Goal: Task Accomplishment & Management: Manage account settings

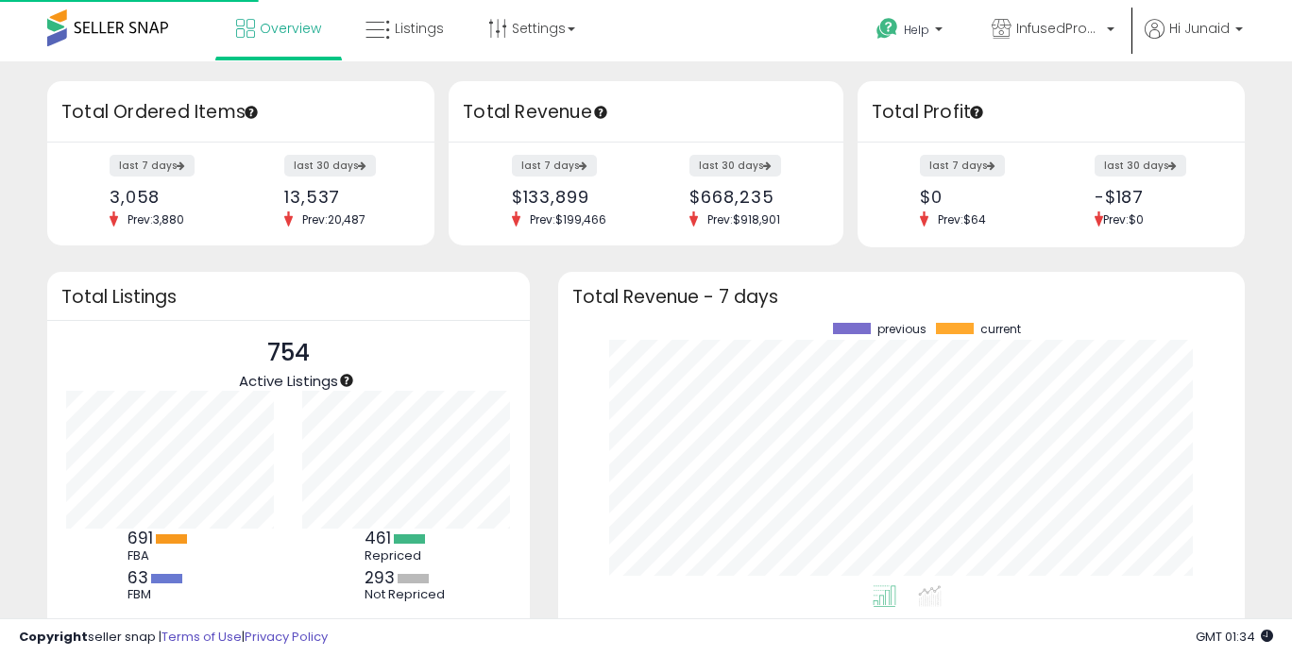
scroll to position [263, 649]
click at [427, 37] on link "Listings" at bounding box center [404, 28] width 107 height 57
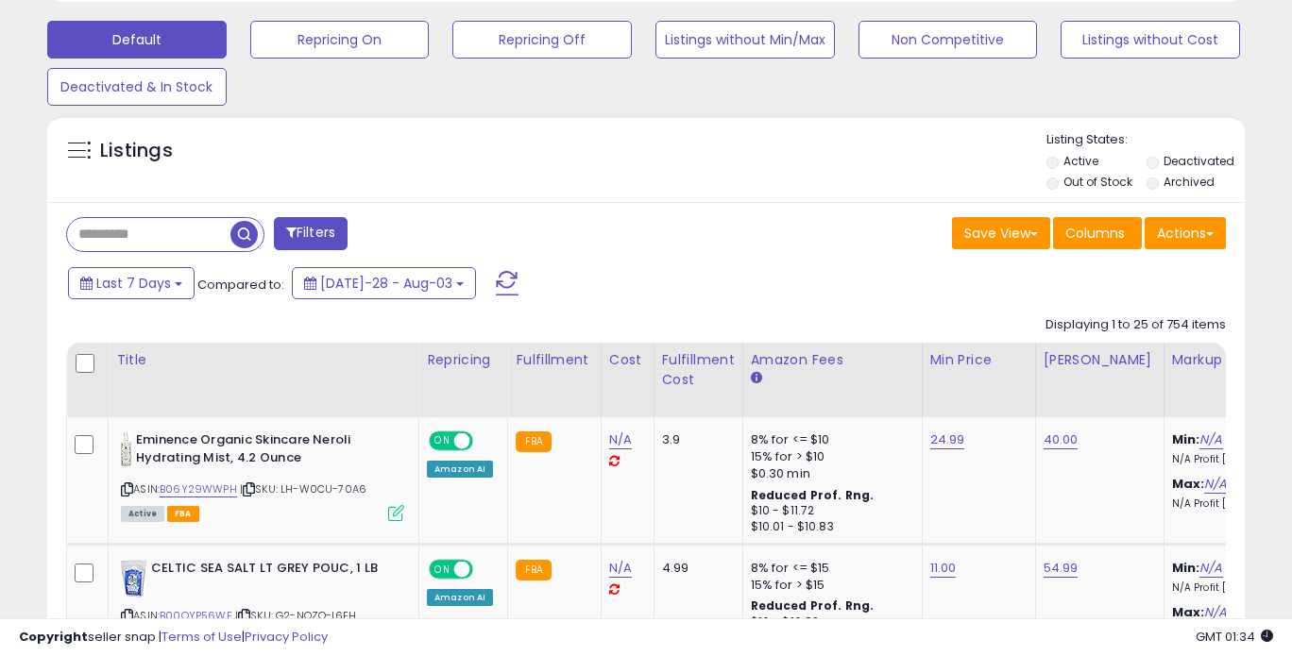
scroll to position [624, 0]
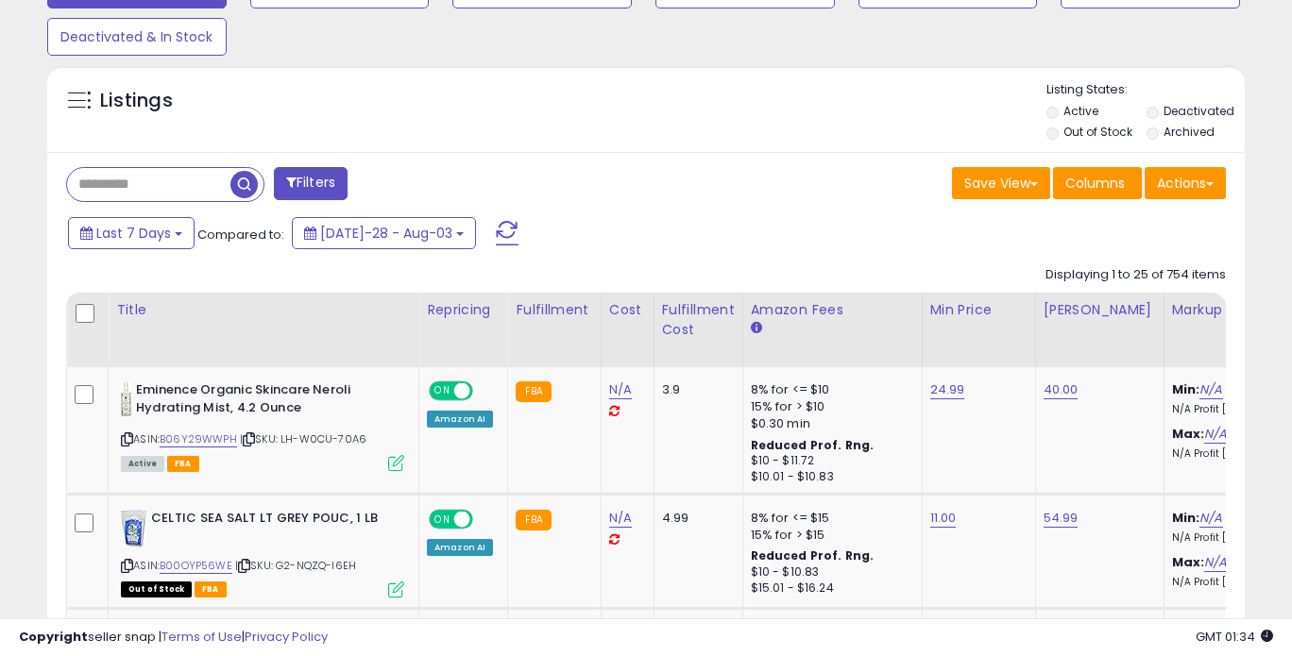
click at [150, 186] on input "text" at bounding box center [148, 184] width 163 height 33
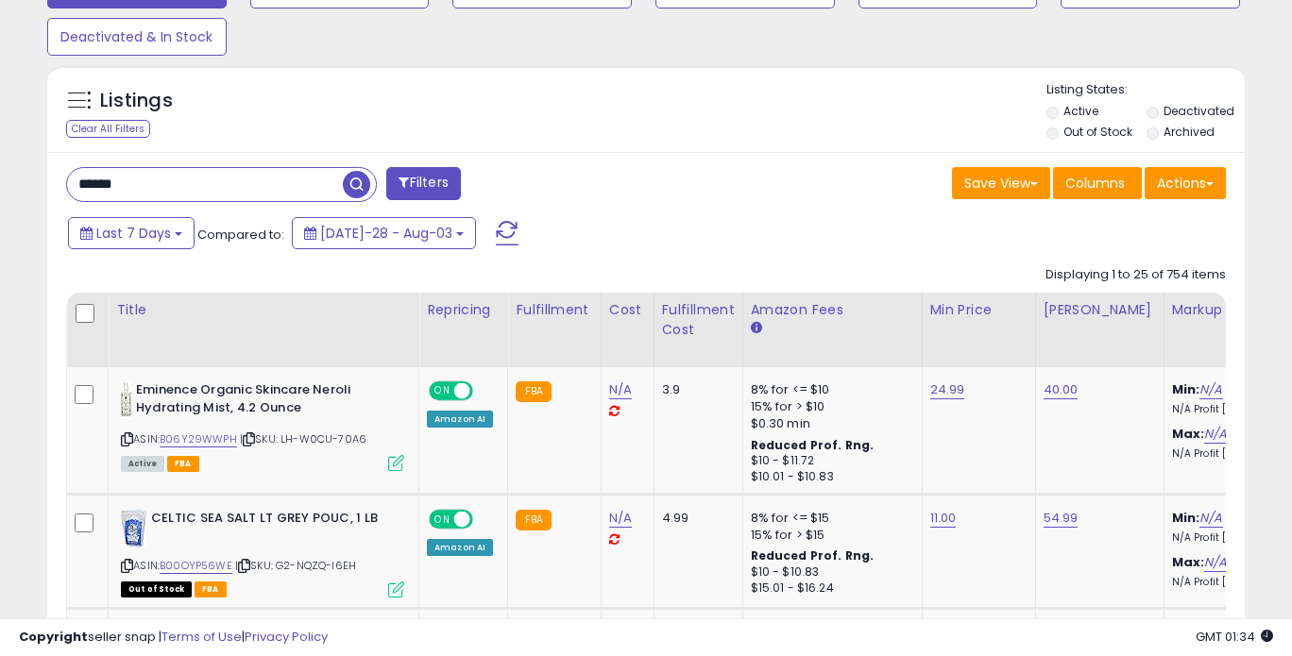
type input "******"
click at [353, 181] on span "button" at bounding box center [356, 184] width 27 height 27
click at [1054, 56] on div "Default Repricing On Repricing Off Listings without Min/Max Non Competitive Lis…" at bounding box center [646, 8] width 1245 height 94
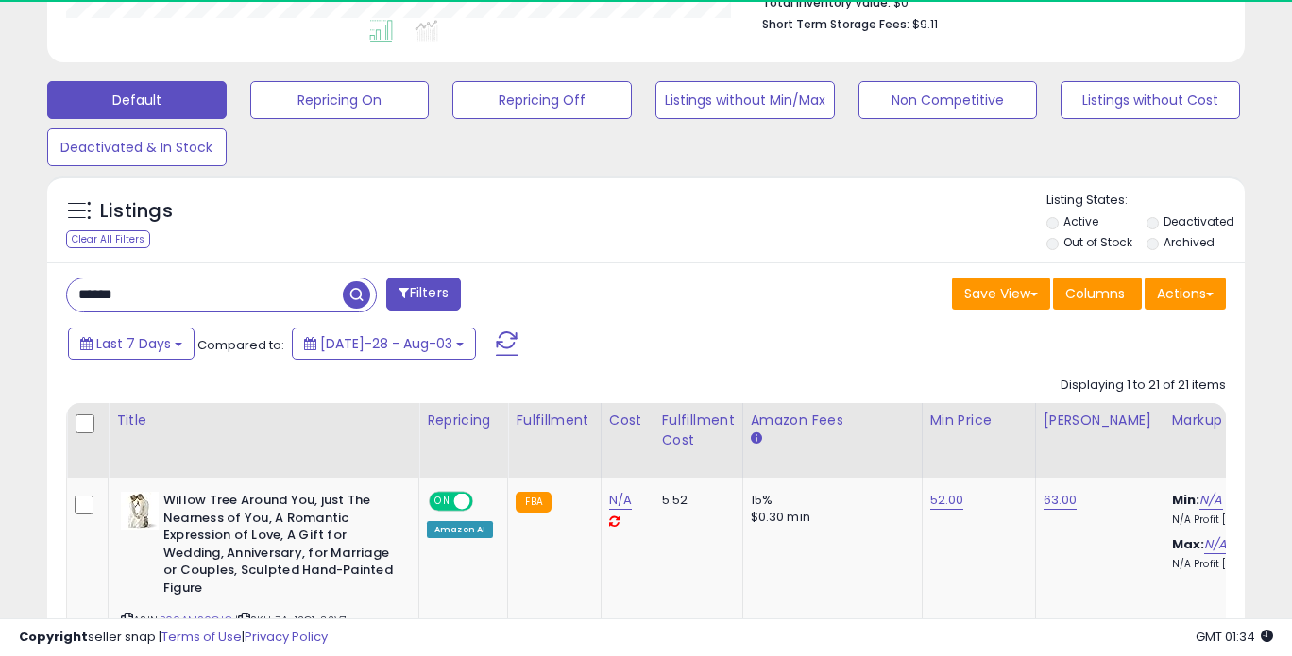
scroll to position [387, 692]
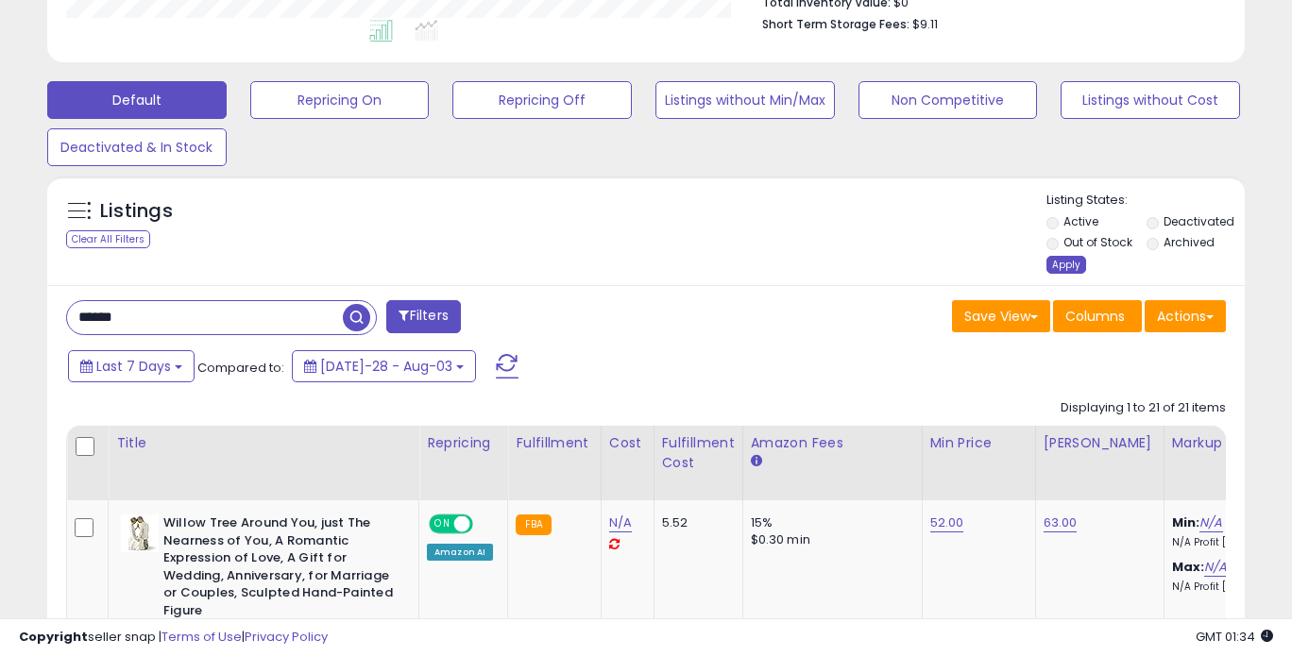
click at [1064, 263] on div "Apply" at bounding box center [1066, 265] width 40 height 18
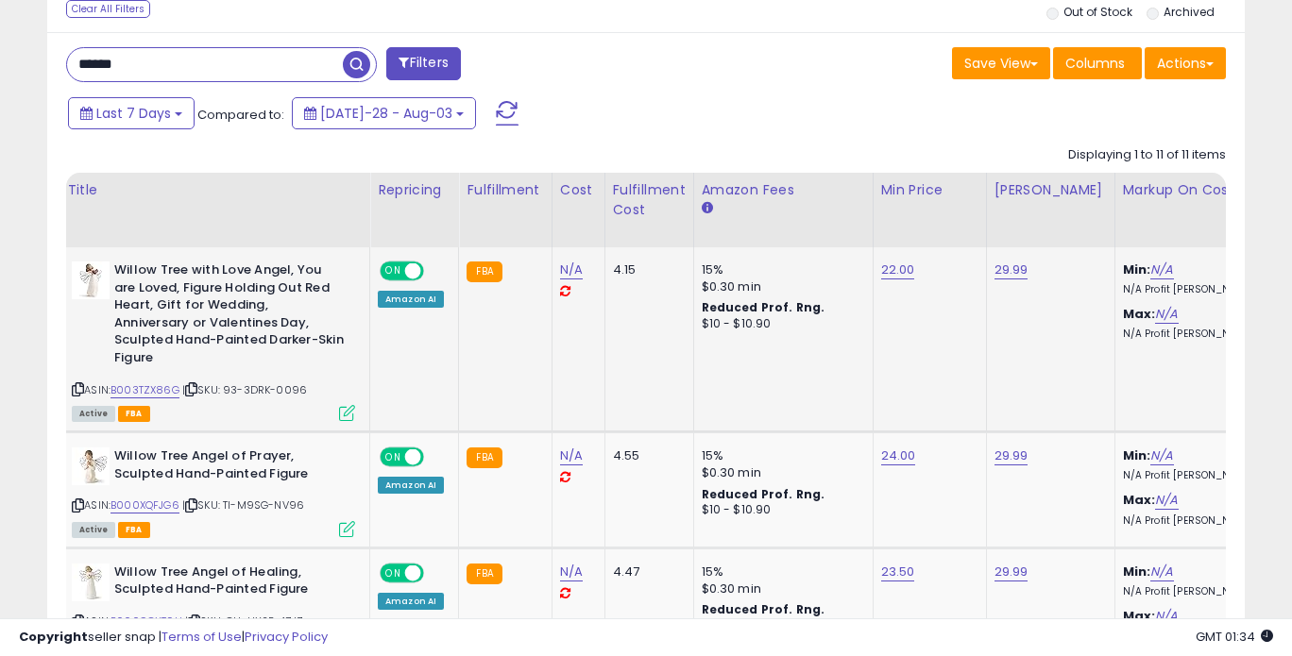
scroll to position [744, 0]
click at [407, 263] on span at bounding box center [413, 271] width 16 height 16
click at [406, 448] on div "ON OFF" at bounding box center [402, 458] width 44 height 20
click at [409, 449] on span at bounding box center [413, 457] width 16 height 16
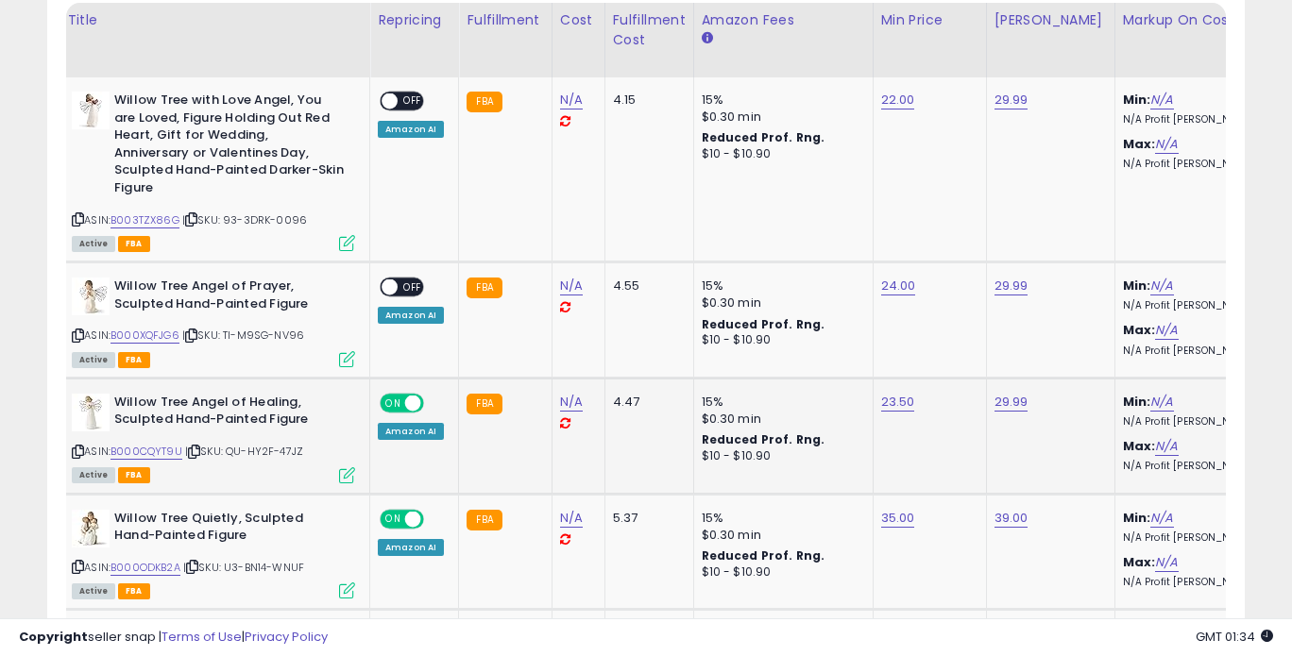
click at [404, 396] on div "ON OFF" at bounding box center [403, 404] width 44 height 16
click at [413, 511] on span at bounding box center [413, 519] width 16 height 16
click at [408, 396] on span at bounding box center [413, 404] width 16 height 16
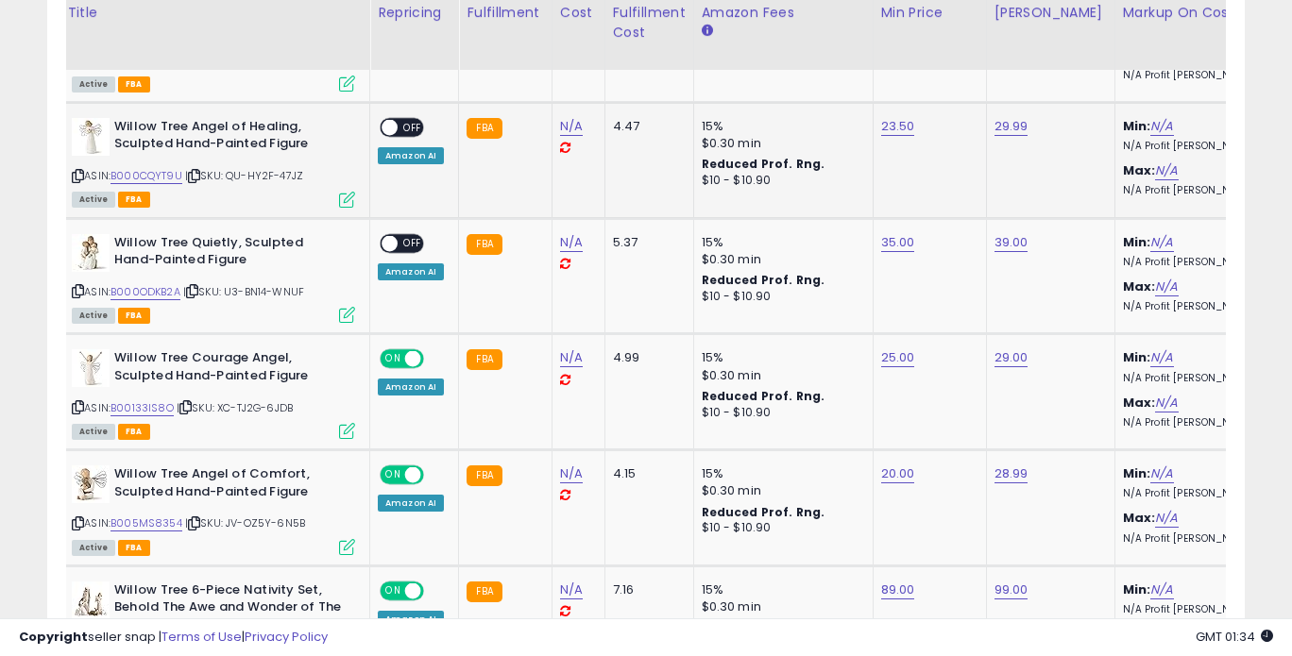
scroll to position [1197, 0]
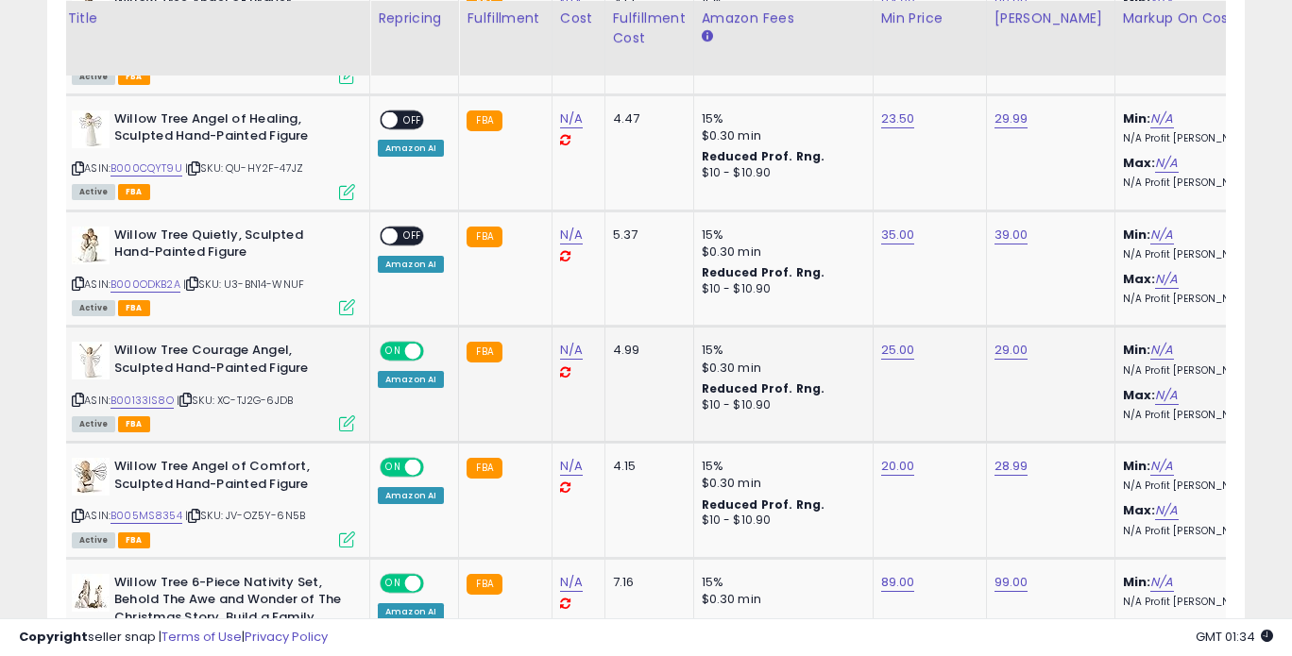
click at [406, 344] on span at bounding box center [413, 352] width 16 height 16
click at [411, 460] on span at bounding box center [413, 468] width 16 height 16
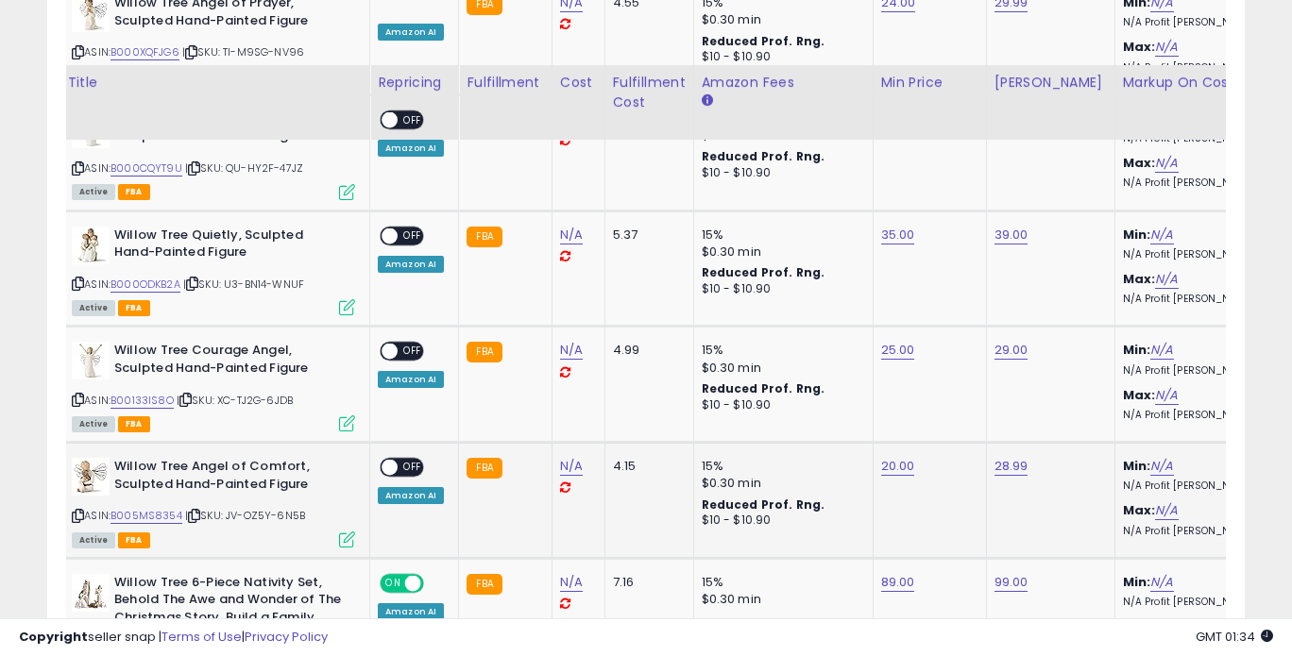
scroll to position [1320, 0]
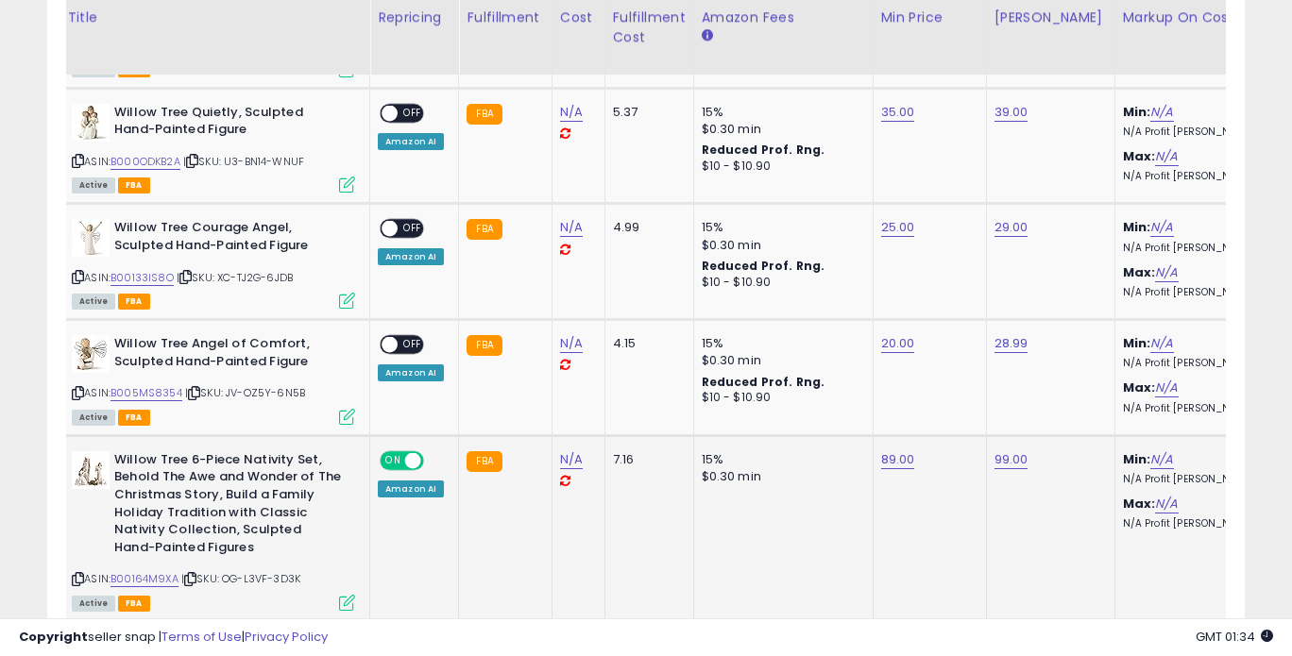
click at [407, 453] on div "ON OFF" at bounding box center [403, 461] width 44 height 16
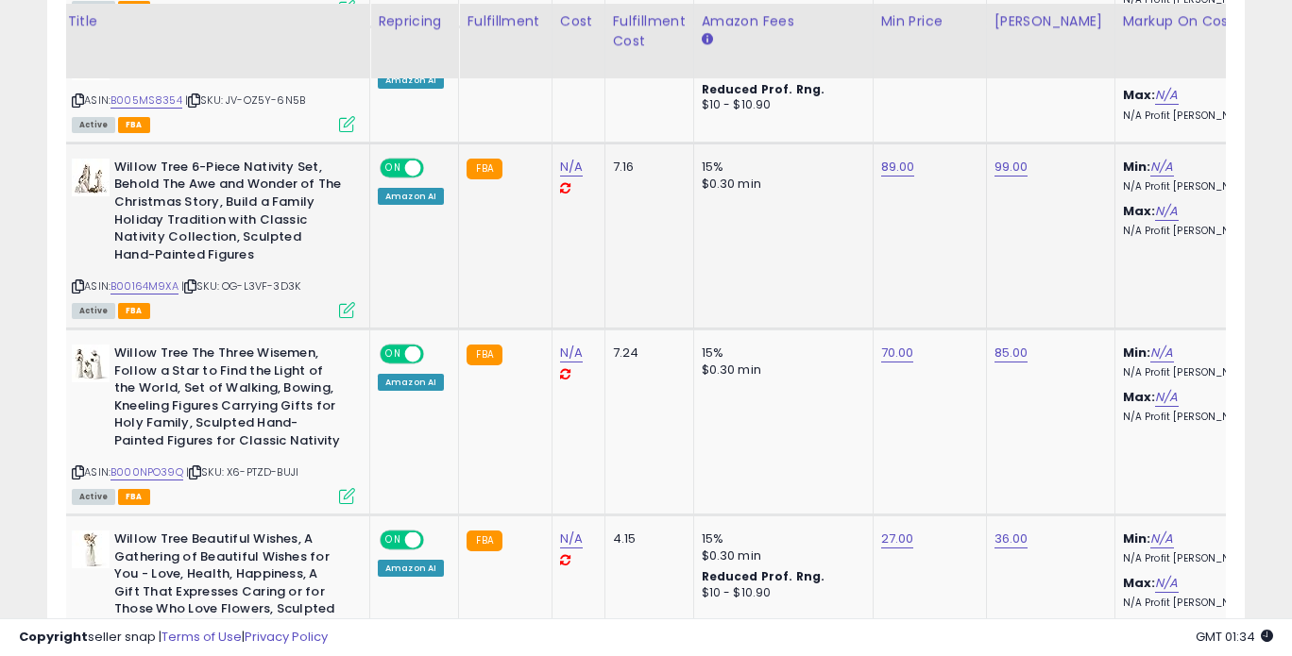
scroll to position [1619, 0]
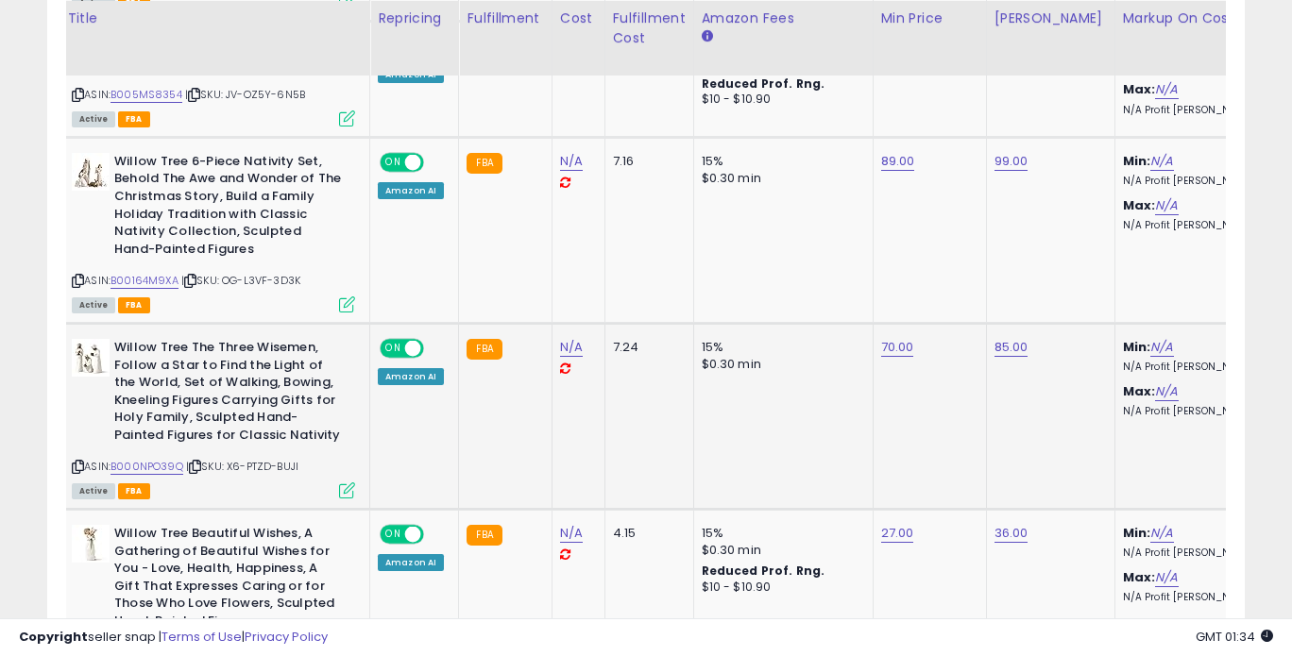
click at [398, 341] on span "ON" at bounding box center [393, 349] width 24 height 16
click at [404, 155] on div "ON OFF" at bounding box center [403, 163] width 44 height 16
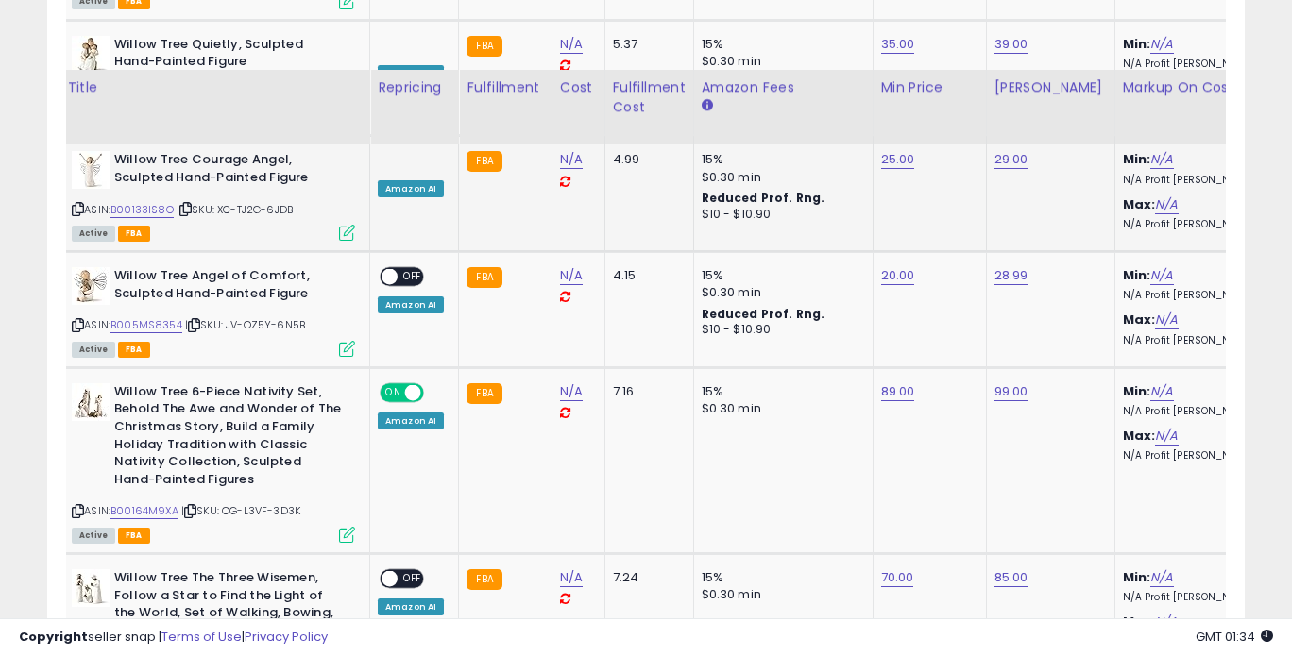
scroll to position [0, 0]
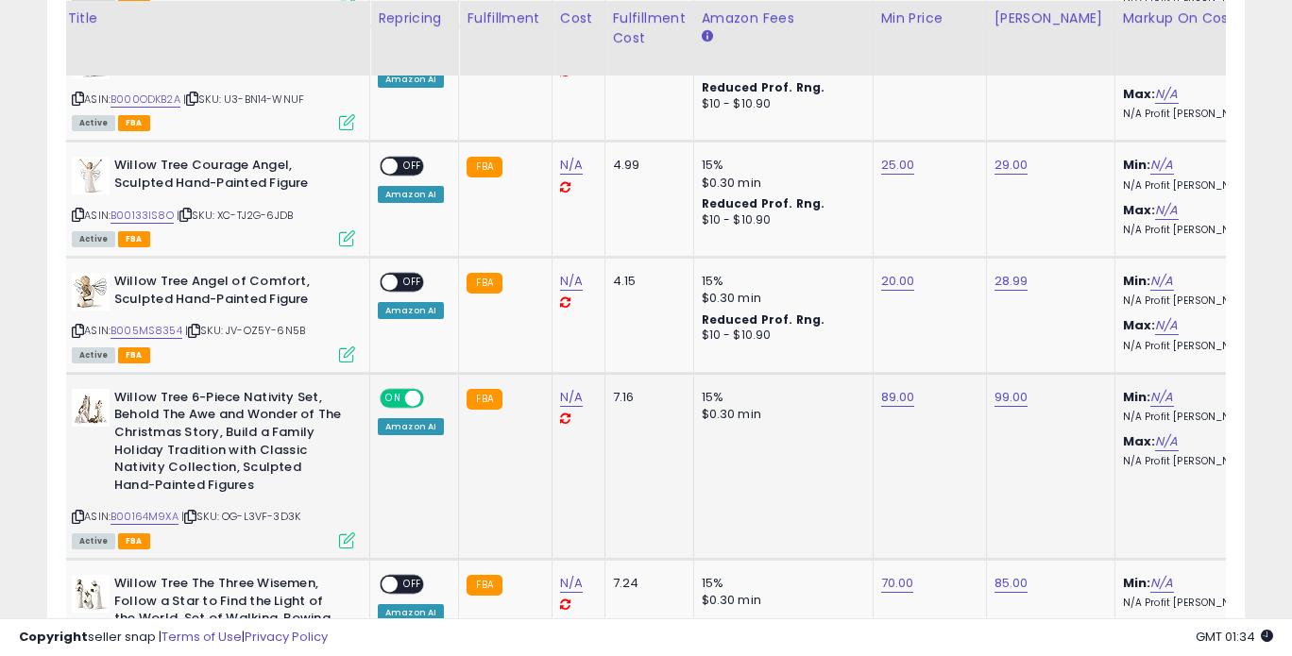
click at [415, 391] on span at bounding box center [413, 399] width 16 height 16
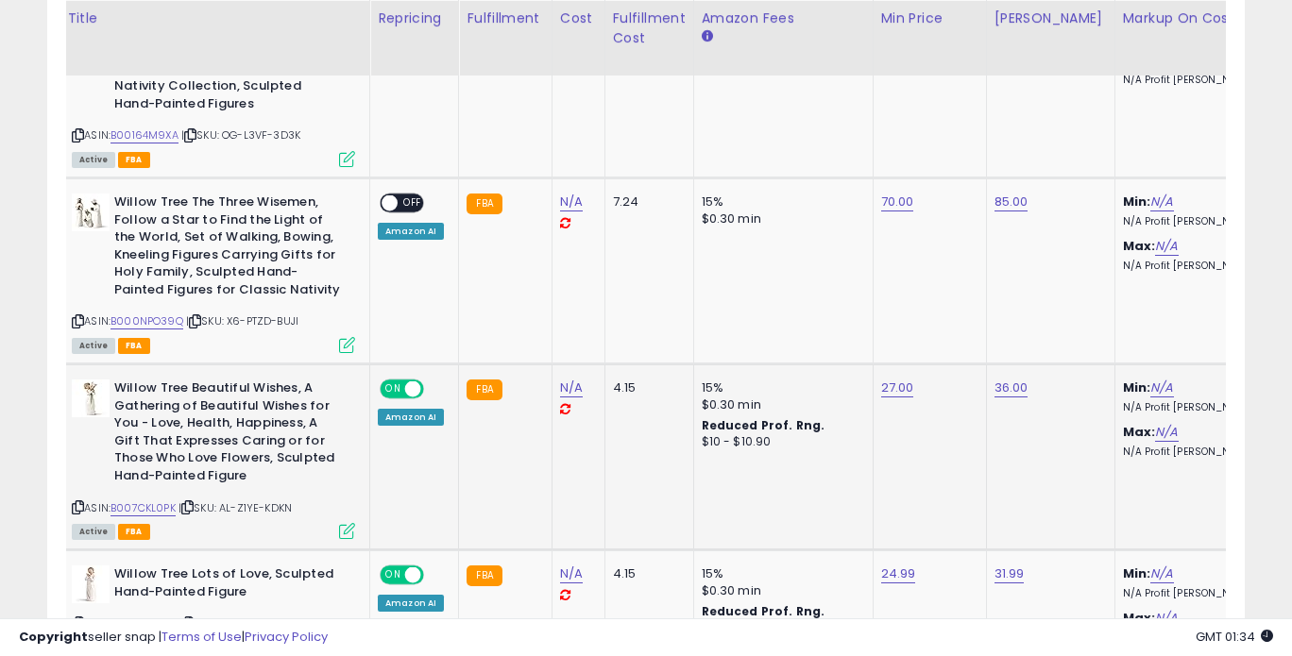
click at [410, 381] on span at bounding box center [413, 389] width 16 height 16
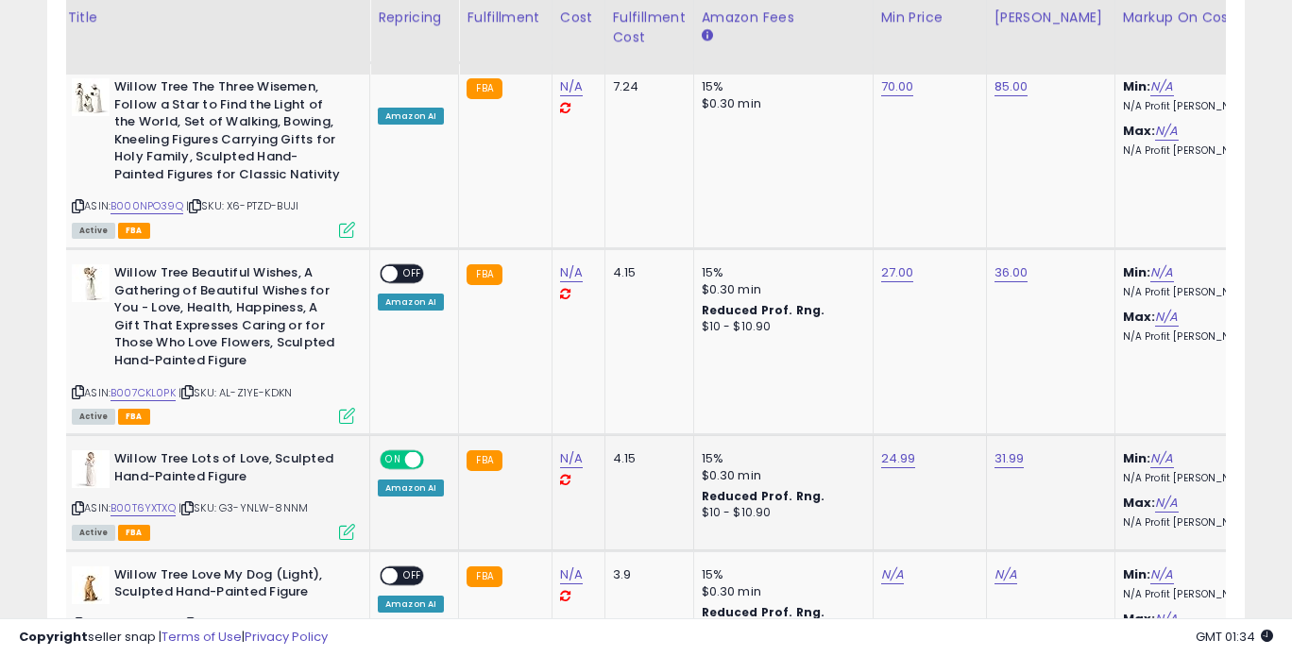
click at [411, 450] on div "ON OFF" at bounding box center [402, 460] width 44 height 20
click at [412, 452] on span at bounding box center [413, 460] width 16 height 16
